Goal: Task Accomplishment & Management: Manage account settings

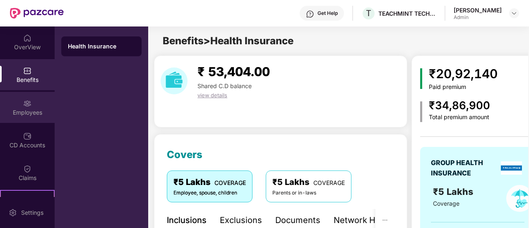
click at [29, 113] on div "Employees" at bounding box center [27, 113] width 55 height 8
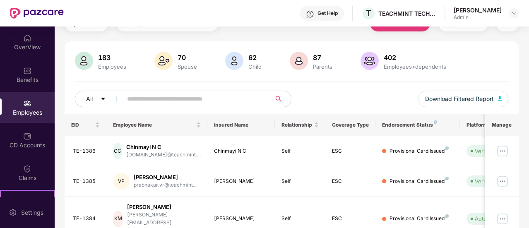
scroll to position [30, 0]
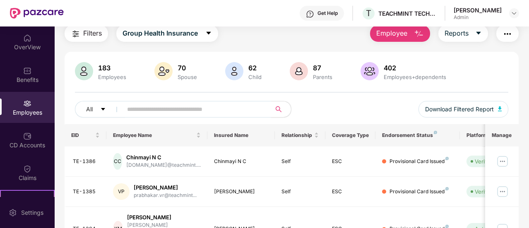
click at [147, 109] on input "text" at bounding box center [193, 109] width 133 height 12
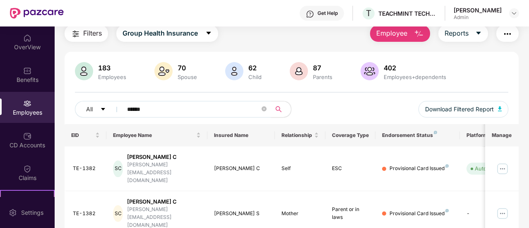
scroll to position [68, 0]
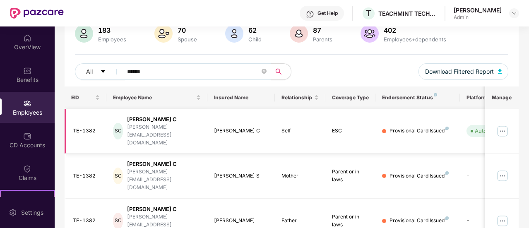
type input "******"
click at [506, 125] on img at bounding box center [502, 131] width 13 height 13
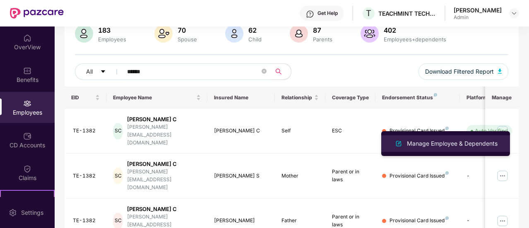
click at [439, 143] on div "Manage Employee & Dependents" at bounding box center [452, 143] width 94 height 9
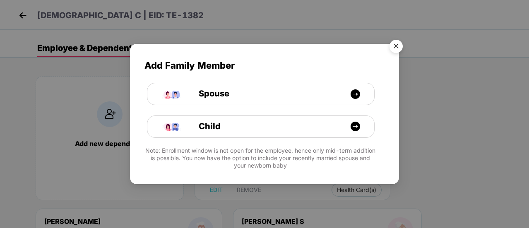
click at [399, 46] on img "Close" at bounding box center [396, 47] width 23 height 23
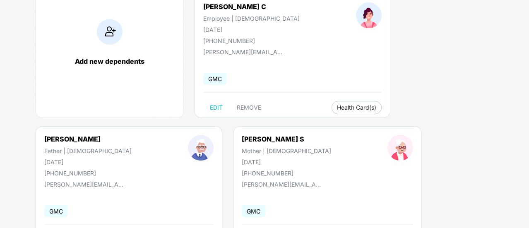
scroll to position [83, 0]
click at [337, 107] on span "Health Card(s)" at bounding box center [356, 107] width 39 height 4
click at [404, 77] on div "Add new dependents [PERSON_NAME] C Employee | [DEMOGRAPHIC_DATA] [DATE] [PHONE_…" at bounding box center [274, 126] width 510 height 290
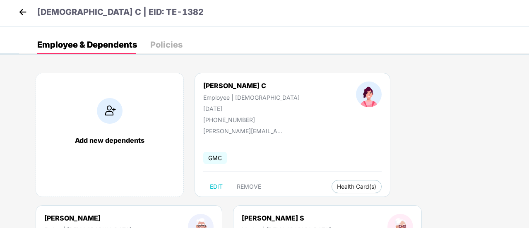
scroll to position [0, 0]
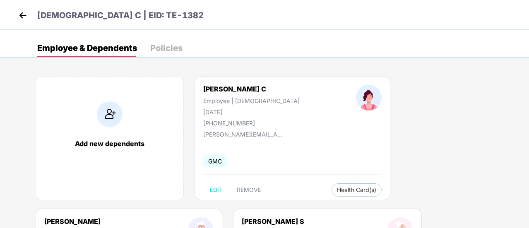
click at [169, 47] on div "Policies" at bounding box center [166, 48] width 32 height 8
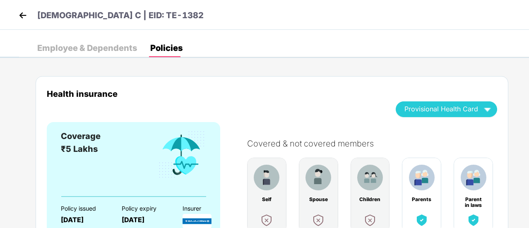
click at [71, 49] on div "Employee & Dependents" at bounding box center [87, 48] width 100 height 8
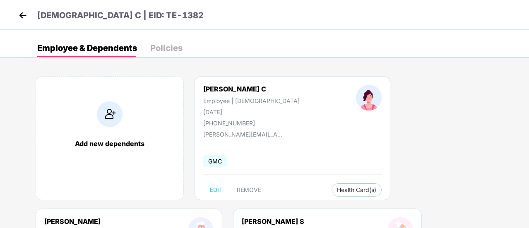
click at [26, 15] on img at bounding box center [23, 15] width 12 height 12
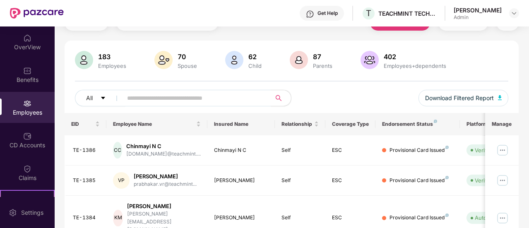
scroll to position [83, 0]
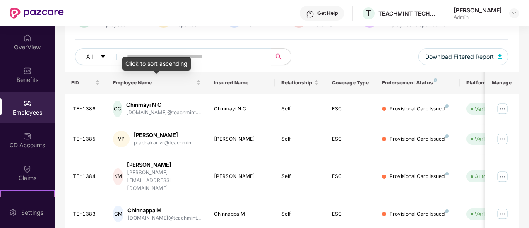
click at [172, 60] on div "Click to sort ascending" at bounding box center [156, 64] width 69 height 14
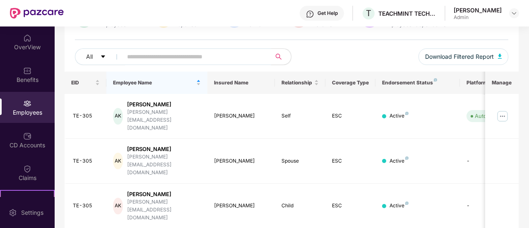
click at [203, 53] on input "text" at bounding box center [193, 57] width 133 height 12
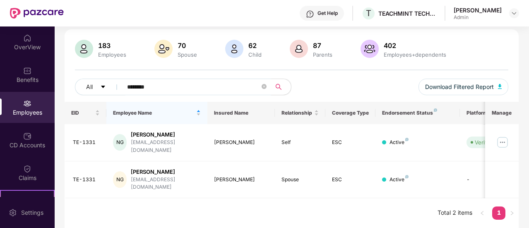
scroll to position [38, 0]
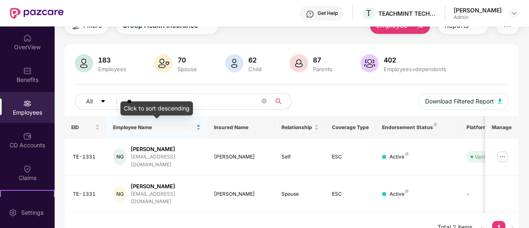
type input "*"
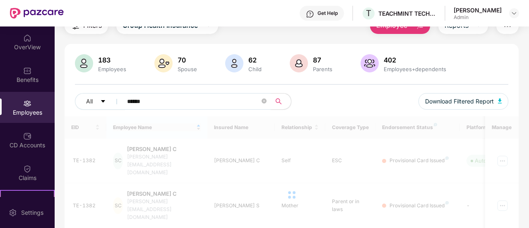
scroll to position [68, 0]
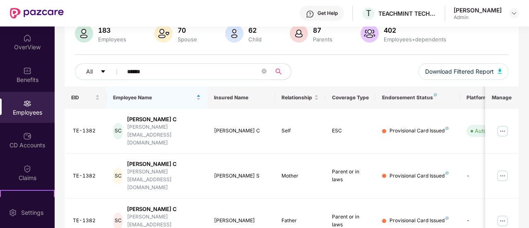
click at [473, 39] on div "183 Employees 70 Spouse 62 Child [DEMOGRAPHIC_DATA] Parents 402 Employees+depen…" at bounding box center [292, 34] width 434 height 20
click at [159, 71] on input "******" at bounding box center [193, 71] width 133 height 12
type input "*******"
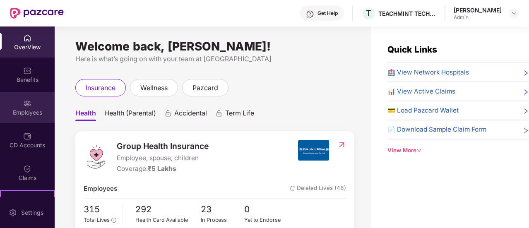
click at [33, 109] on div "Employees" at bounding box center [27, 113] width 55 height 8
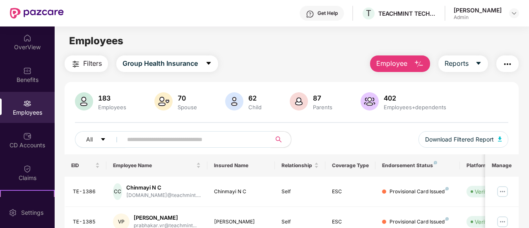
click at [163, 141] on input "text" at bounding box center [193, 139] width 133 height 12
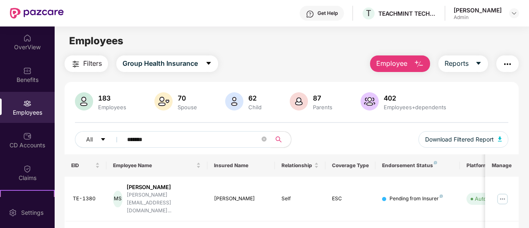
type input "*******"
